Goal: Task Accomplishment & Management: Use online tool/utility

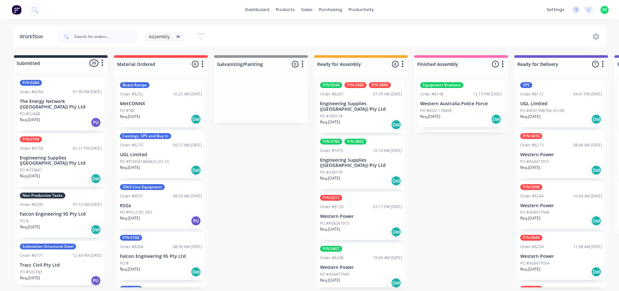
click at [56, 205] on div "Non Productive Tasks Order #6295 07:53 AM [DATE] Falcon Engineering 95 Pty Ltd …" at bounding box center [60, 214] width 87 height 48
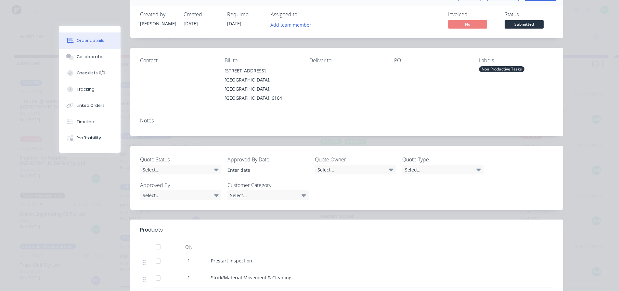
scroll to position [65, 0]
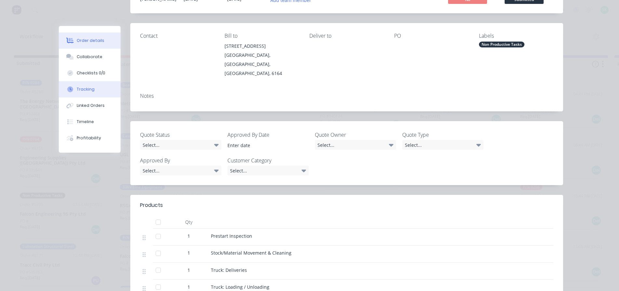
click at [95, 91] on button "Tracking" at bounding box center [90, 89] width 62 height 16
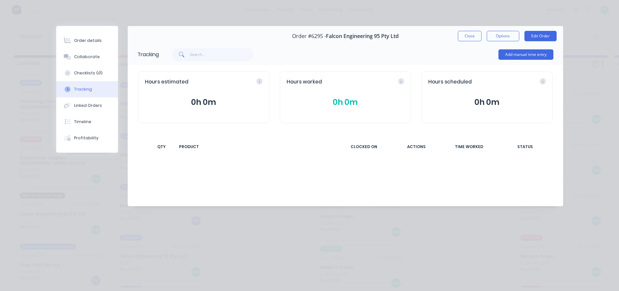
scroll to position [0, 0]
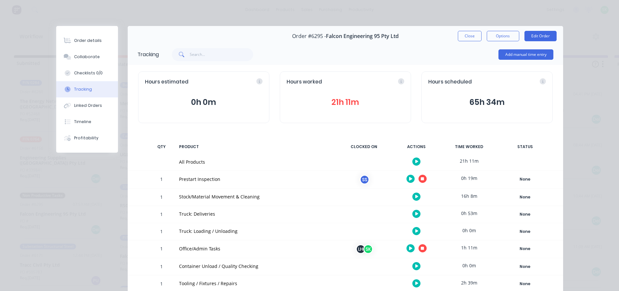
click at [421, 177] on icon "button" at bounding box center [422, 179] width 3 height 4
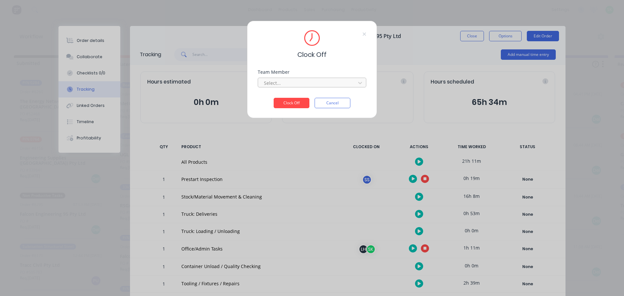
click at [310, 83] on div at bounding box center [307, 83] width 89 height 8
click at [306, 97] on div "[PERSON_NAME]" at bounding box center [312, 97] width 109 height 12
click at [293, 101] on button "Clock Off" at bounding box center [292, 103] width 36 height 10
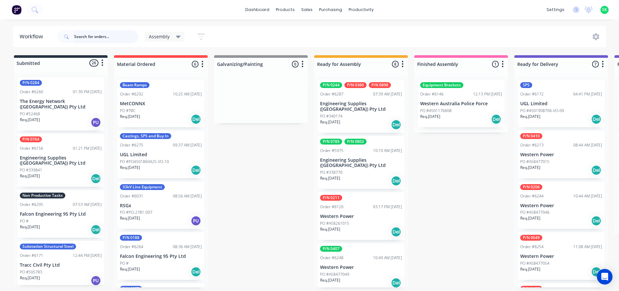
click at [94, 36] on input "text" at bounding box center [106, 36] width 64 height 13
click at [362, 158] on p "Engineering Supplies ([GEOGRAPHIC_DATA]) Pty Ltd" at bounding box center [361, 163] width 82 height 11
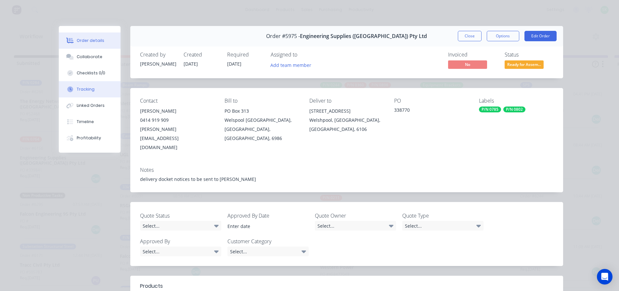
click at [86, 87] on div "Tracking" at bounding box center [86, 89] width 18 height 6
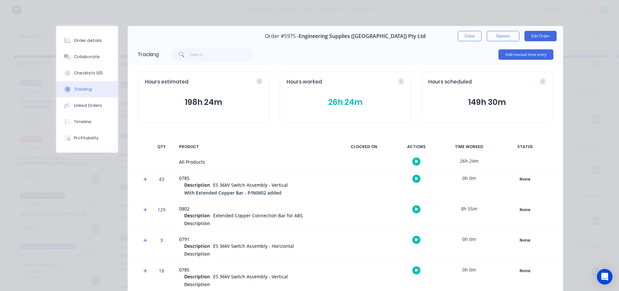
click at [416, 160] on button "button" at bounding box center [416, 162] width 8 height 8
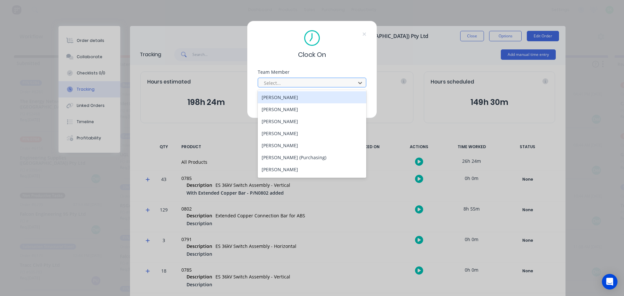
click at [307, 81] on div at bounding box center [307, 83] width 89 height 8
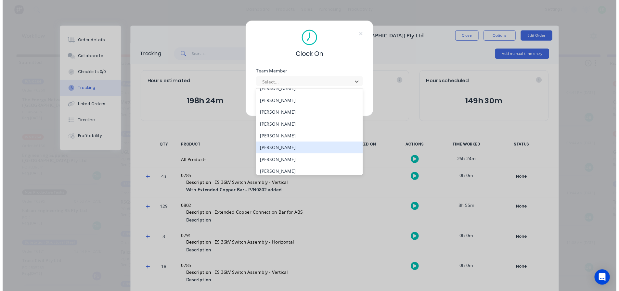
scroll to position [293, 0]
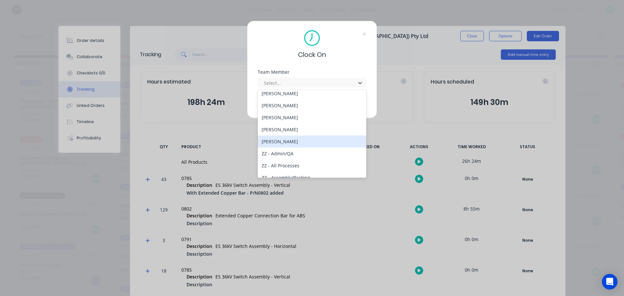
click at [288, 142] on div "[PERSON_NAME]" at bounding box center [312, 142] width 109 height 12
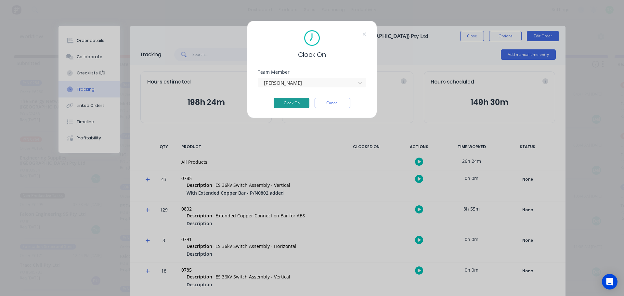
click at [290, 103] on button "Clock On" at bounding box center [292, 103] width 36 height 10
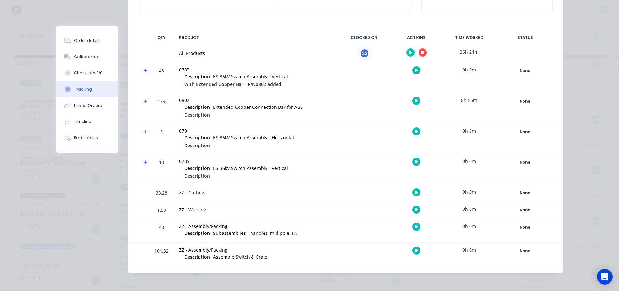
scroll to position [111, 0]
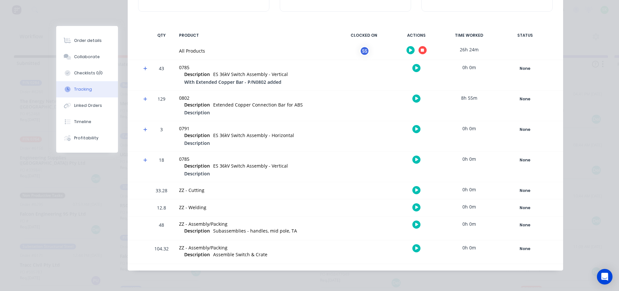
click at [421, 50] on icon "button" at bounding box center [422, 50] width 3 height 3
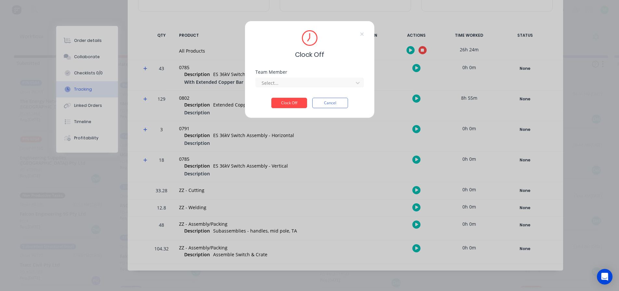
scroll to position [107, 0]
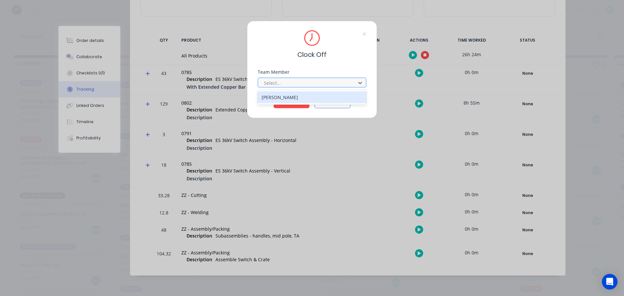
click at [335, 79] on div at bounding box center [307, 83] width 89 height 8
click at [310, 95] on div "[PERSON_NAME]" at bounding box center [312, 97] width 109 height 12
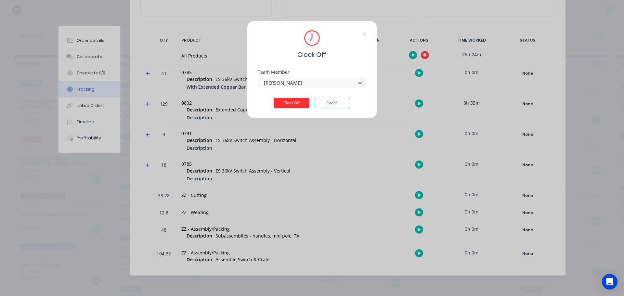
click at [297, 101] on button "Clock Off" at bounding box center [292, 103] width 36 height 10
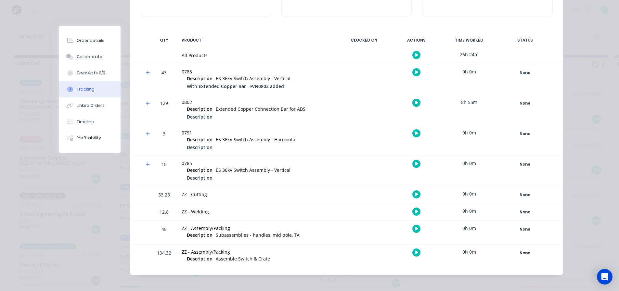
click at [415, 254] on icon "button" at bounding box center [416, 253] width 3 height 4
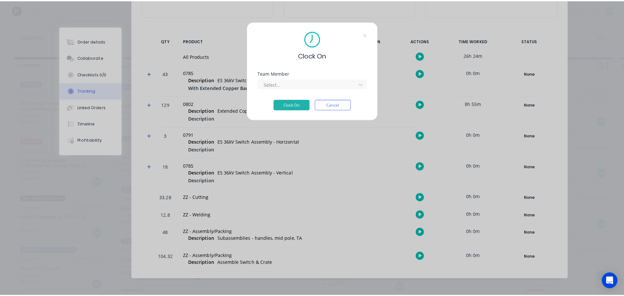
scroll to position [106, 0]
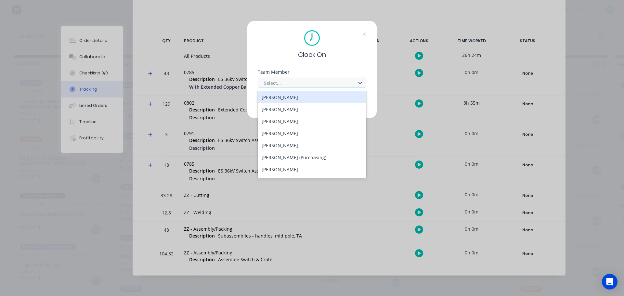
click at [311, 83] on div at bounding box center [307, 83] width 89 height 8
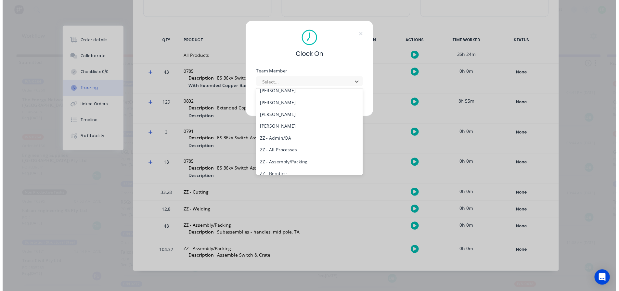
scroll to position [293, 0]
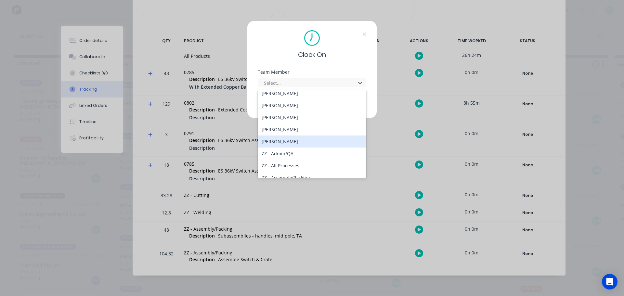
click at [289, 145] on div "[PERSON_NAME]" at bounding box center [312, 142] width 109 height 12
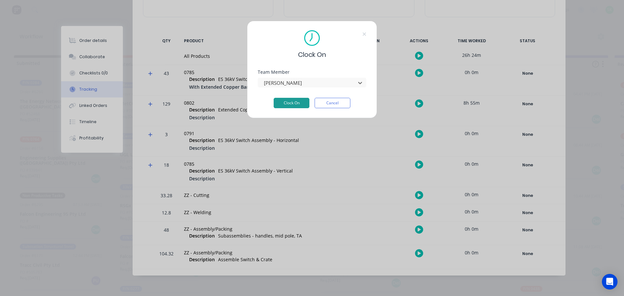
click at [291, 99] on button "Clock On" at bounding box center [292, 103] width 36 height 10
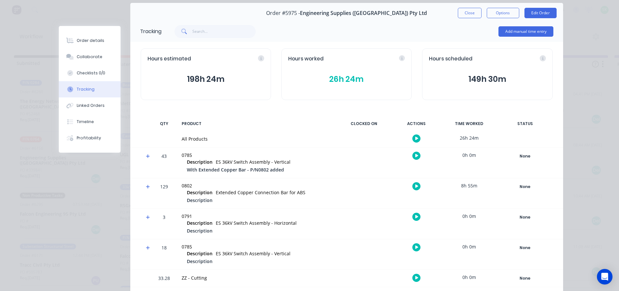
scroll to position [0, 0]
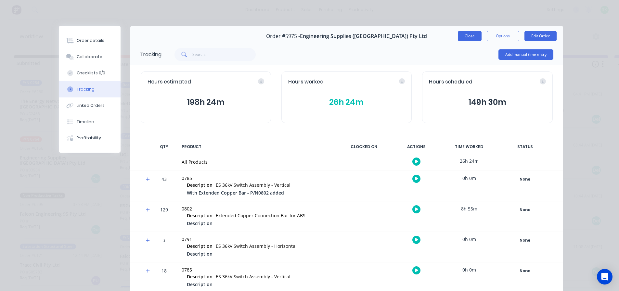
click at [460, 34] on button "Close" at bounding box center [470, 36] width 24 height 10
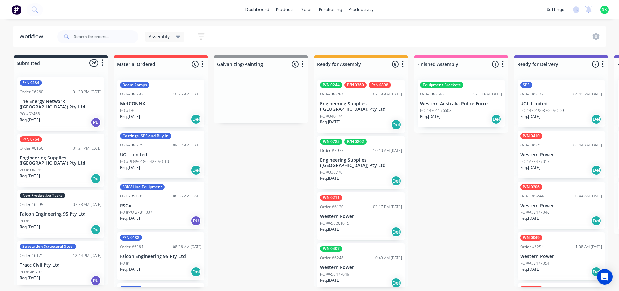
click at [356, 170] on div "PO #338770" at bounding box center [361, 173] width 82 height 6
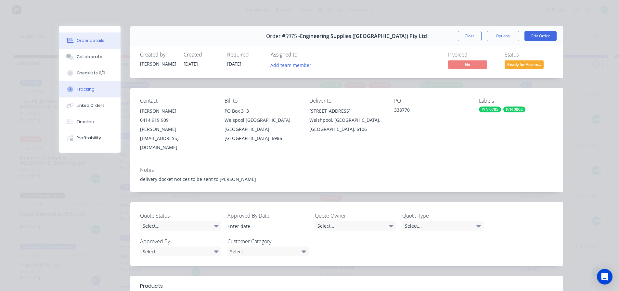
click at [99, 92] on button "Tracking" at bounding box center [90, 89] width 62 height 16
